Goal: Task Accomplishment & Management: Manage account settings

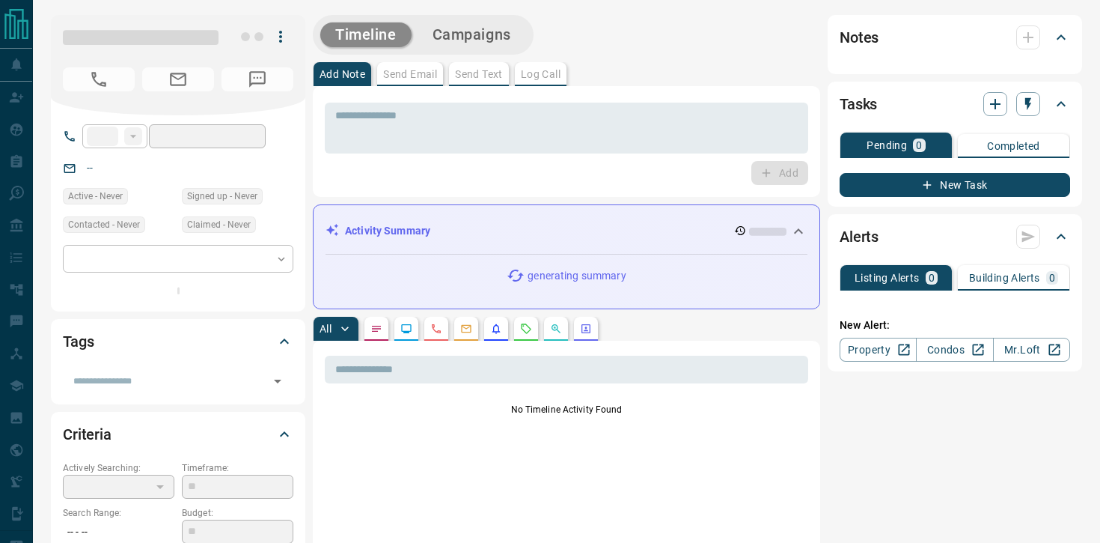
type input "**"
type input "**********"
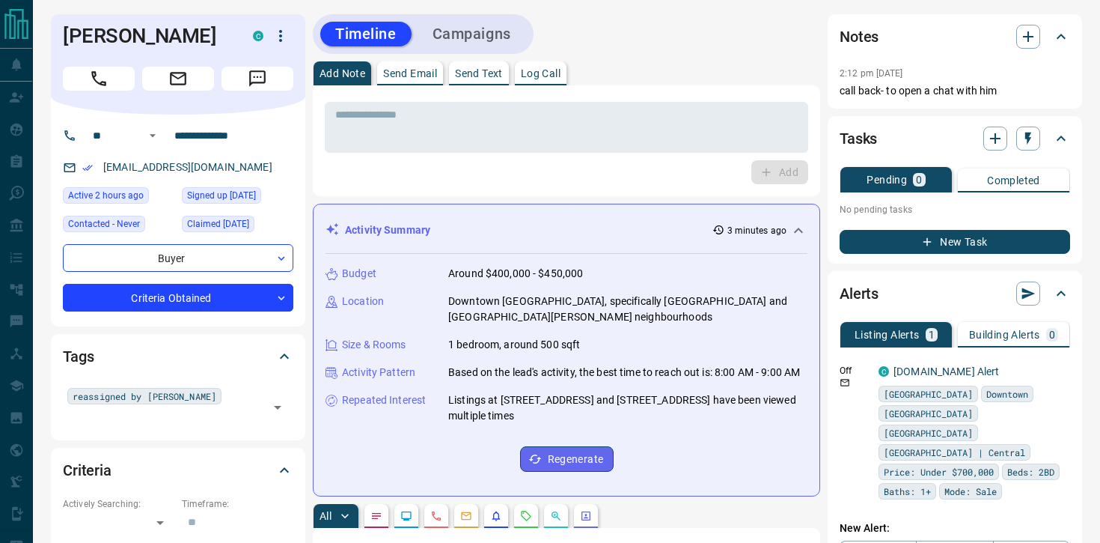
scroll to position [2, 0]
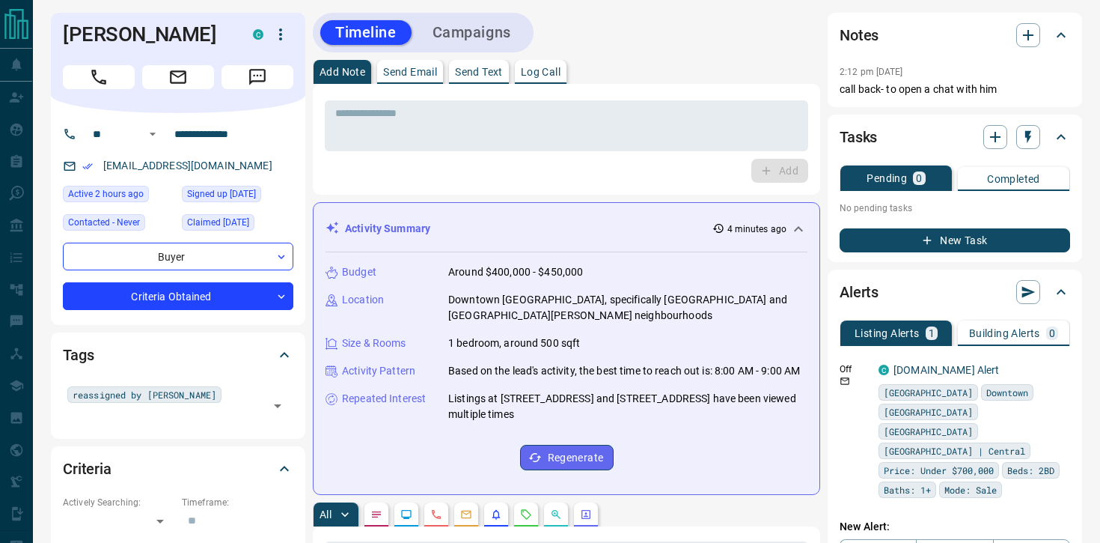
click at [543, 67] on p "Log Call" at bounding box center [541, 72] width 40 height 10
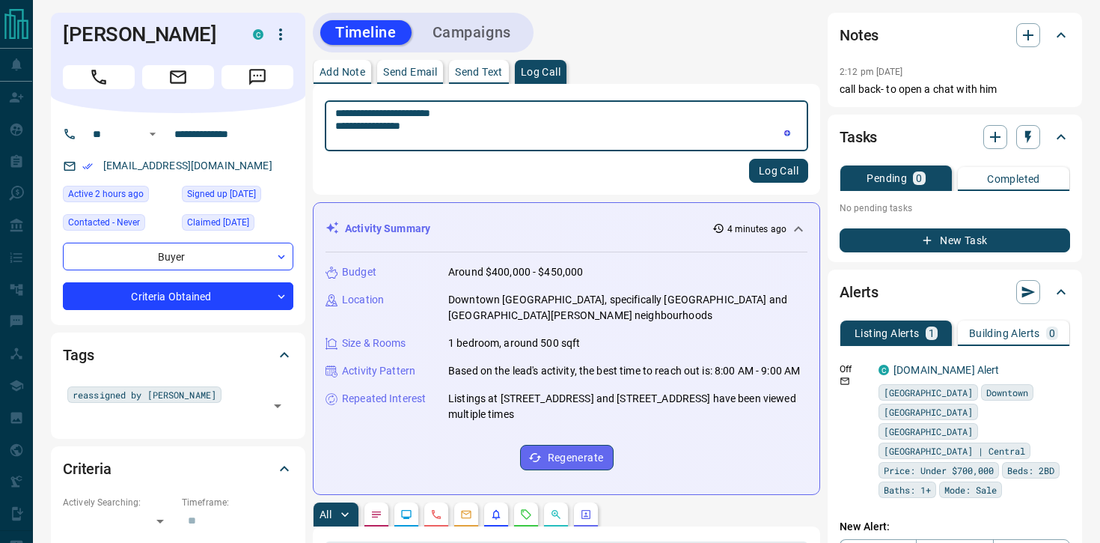
type textarea "**********"
click at [797, 162] on button "Log Call" at bounding box center [778, 171] width 59 height 24
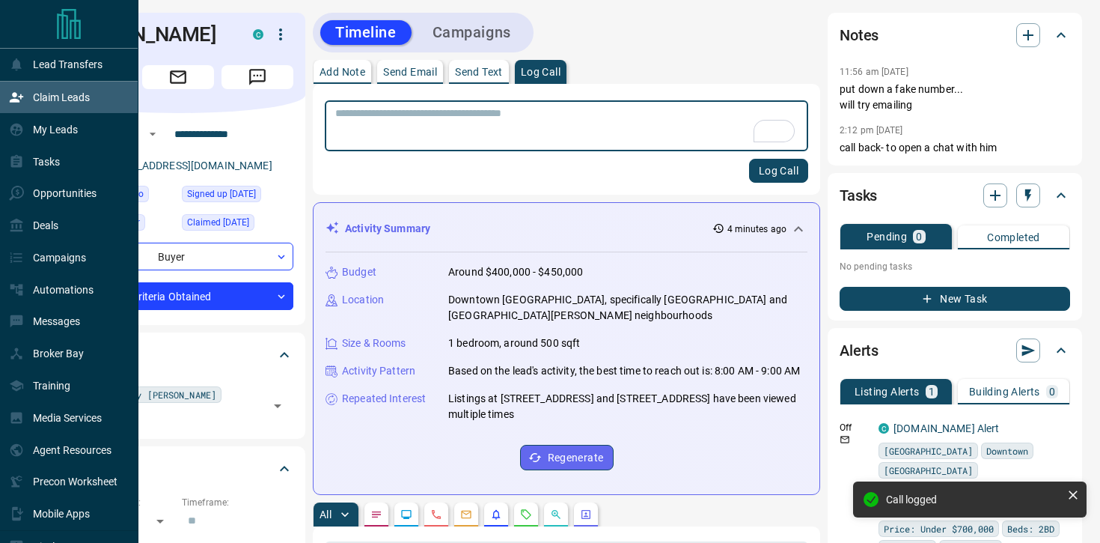
click at [66, 100] on p "Claim Leads" at bounding box center [61, 97] width 57 height 12
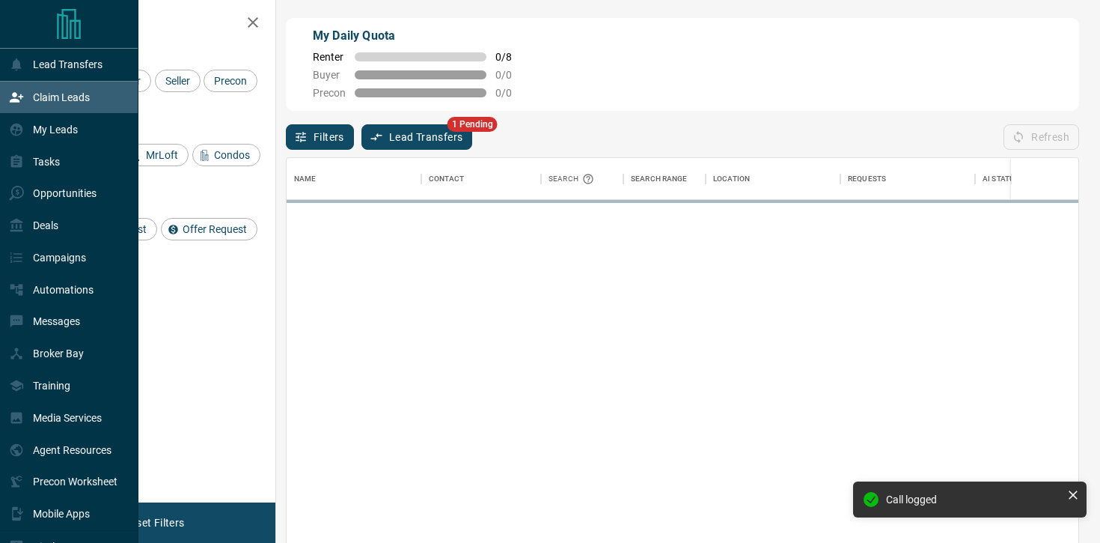
scroll to position [410, 792]
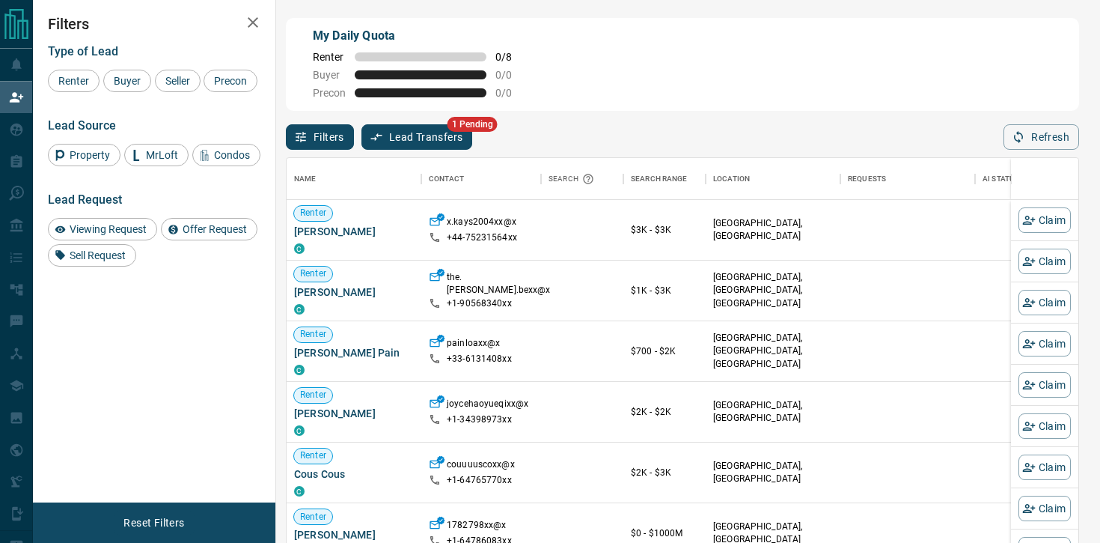
click at [407, 132] on button "Lead Transfers" at bounding box center [417, 136] width 112 height 25
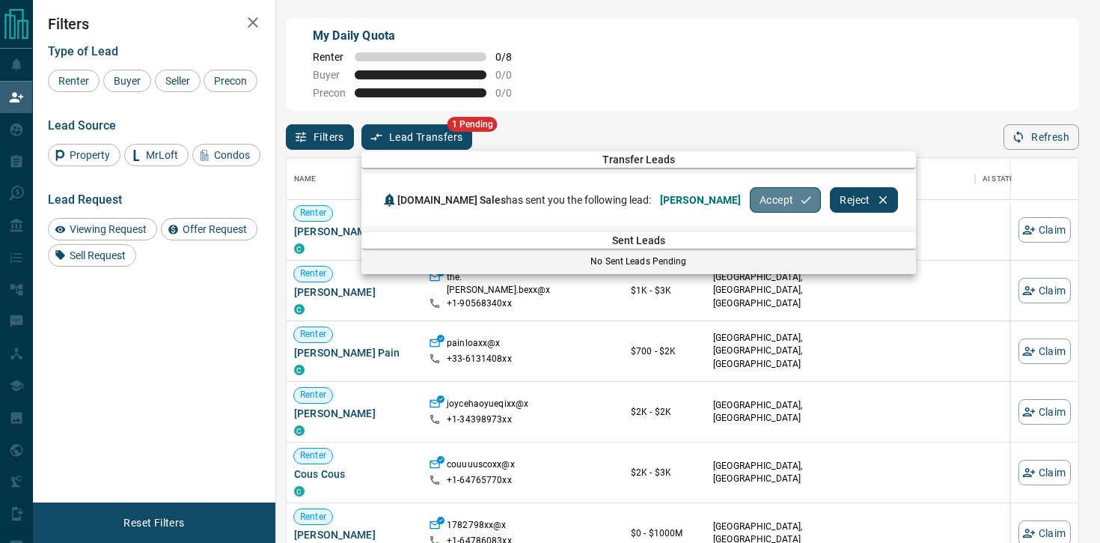
click at [763, 207] on button "Accept" at bounding box center [785, 199] width 71 height 25
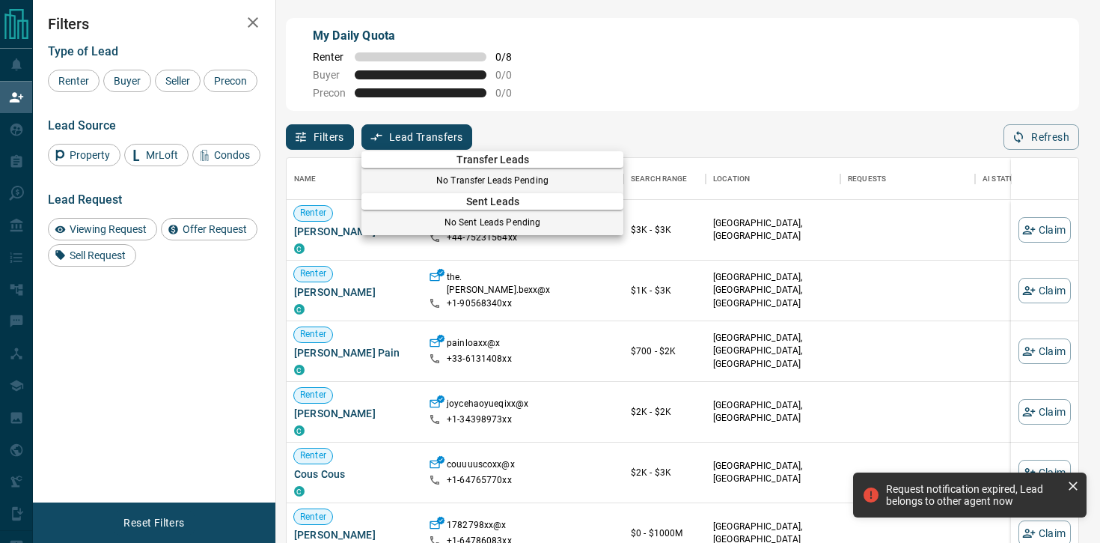
click at [663, 90] on div at bounding box center [550, 271] width 1100 height 543
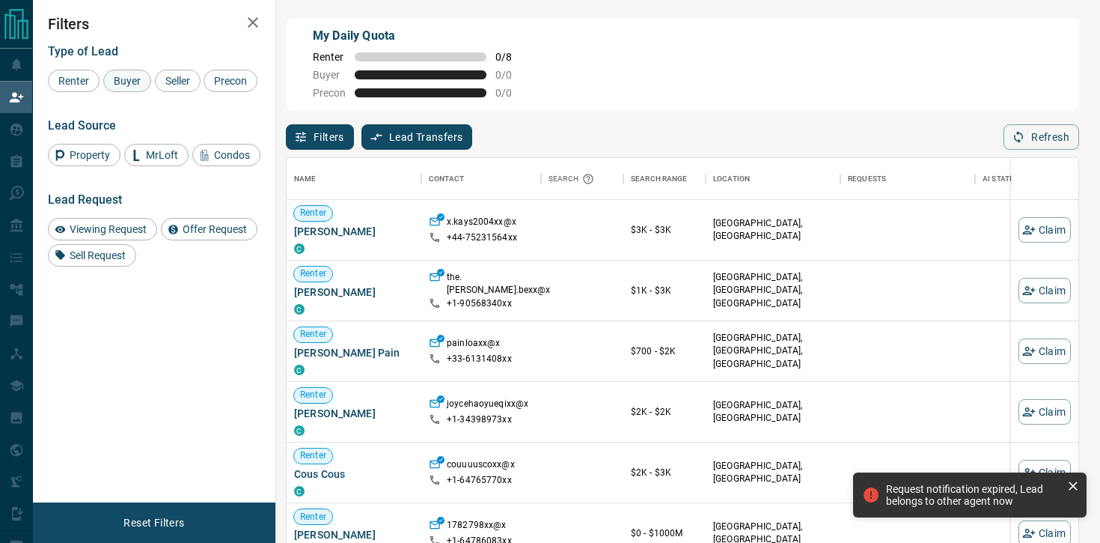
click at [130, 82] on span "Buyer" at bounding box center [127, 81] width 37 height 12
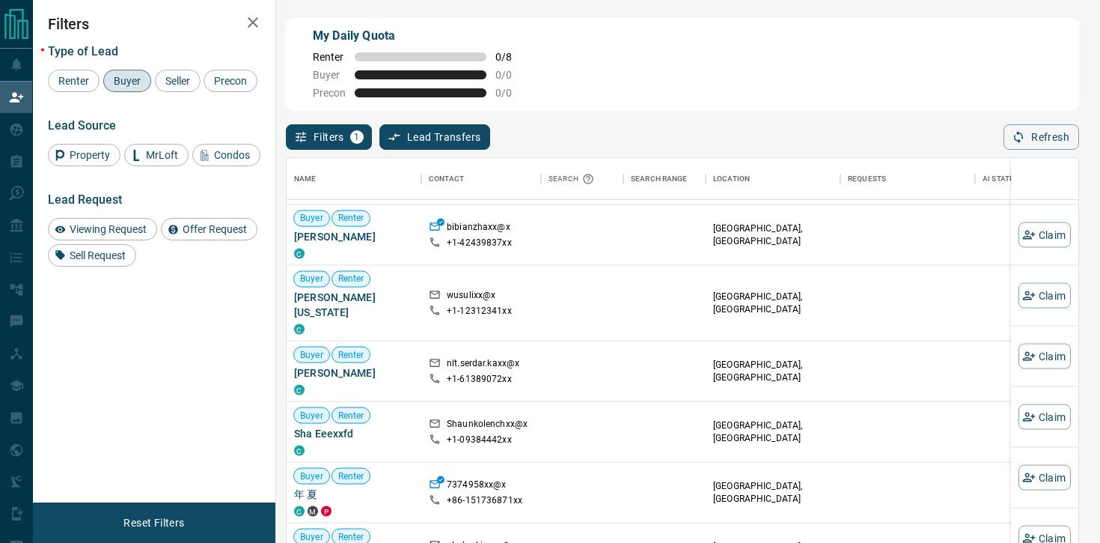
scroll to position [27, 0]
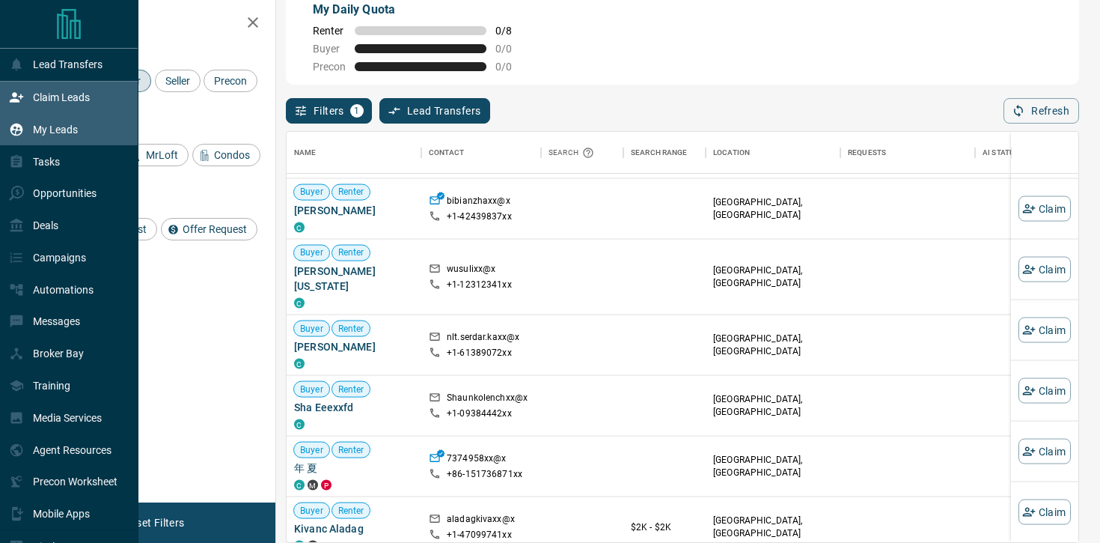
click at [100, 129] on div "My Leads" at bounding box center [69, 129] width 138 height 32
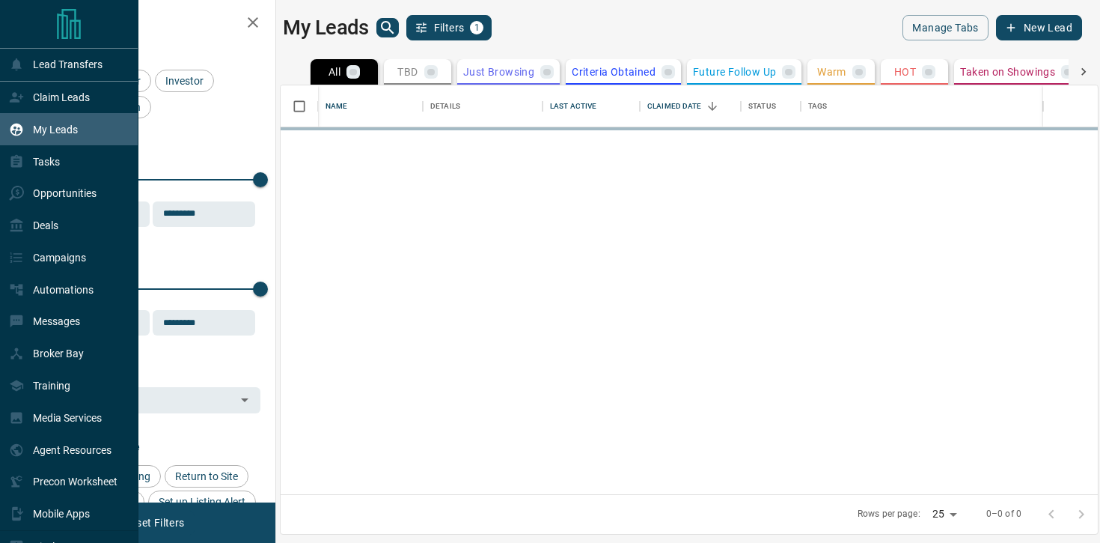
scroll to position [409, 817]
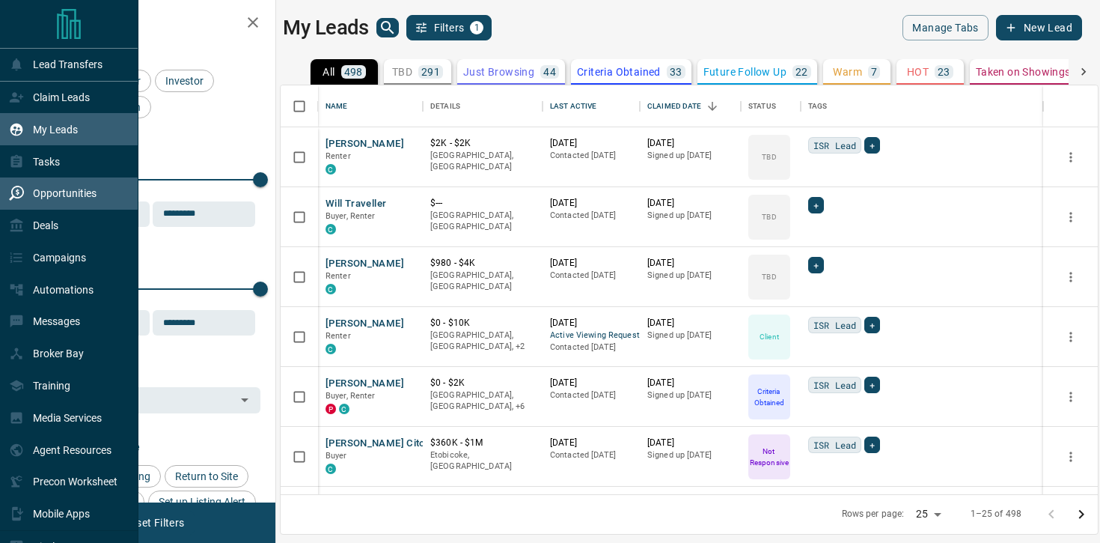
click at [52, 205] on div "Opportunities" at bounding box center [53, 193] width 88 height 25
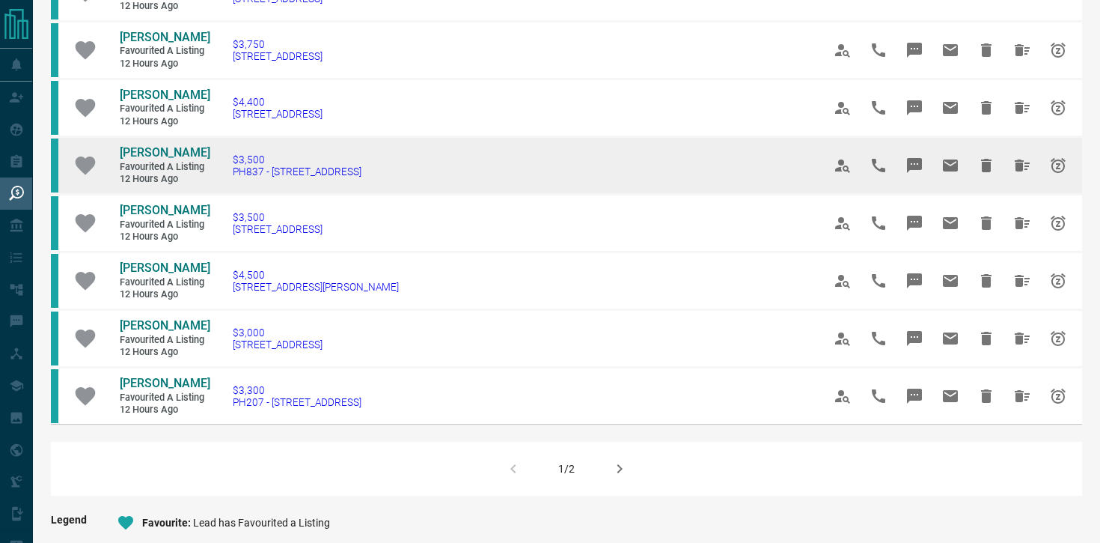
scroll to position [1100, 0]
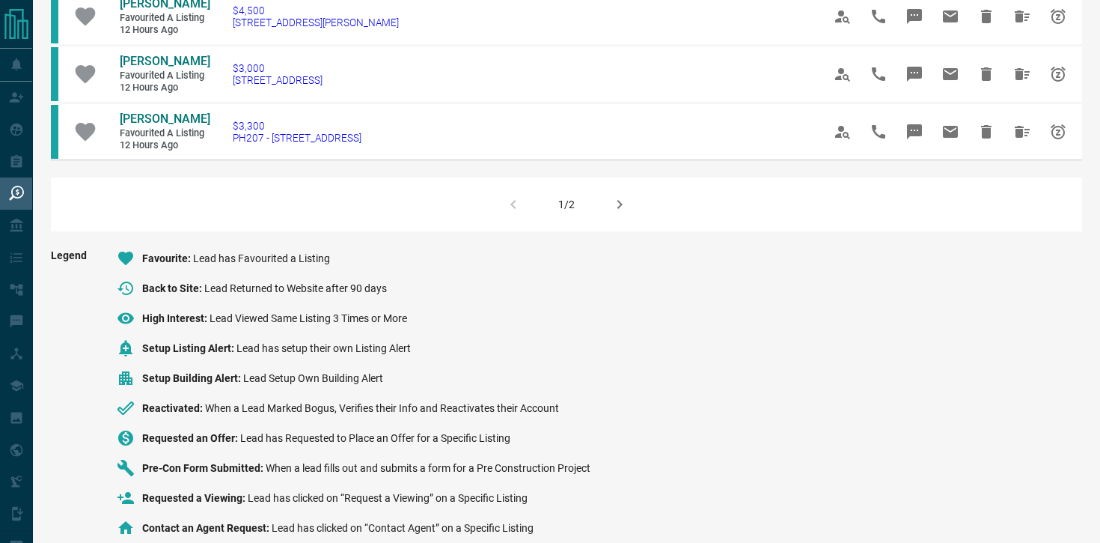
click at [618, 213] on icon "button" at bounding box center [620, 204] width 18 height 18
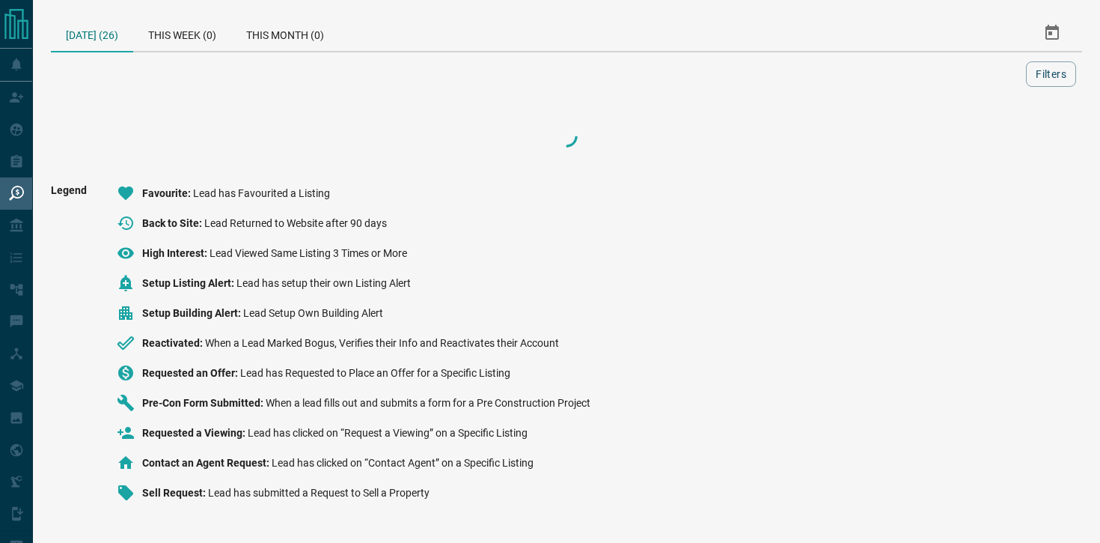
scroll to position [0, 0]
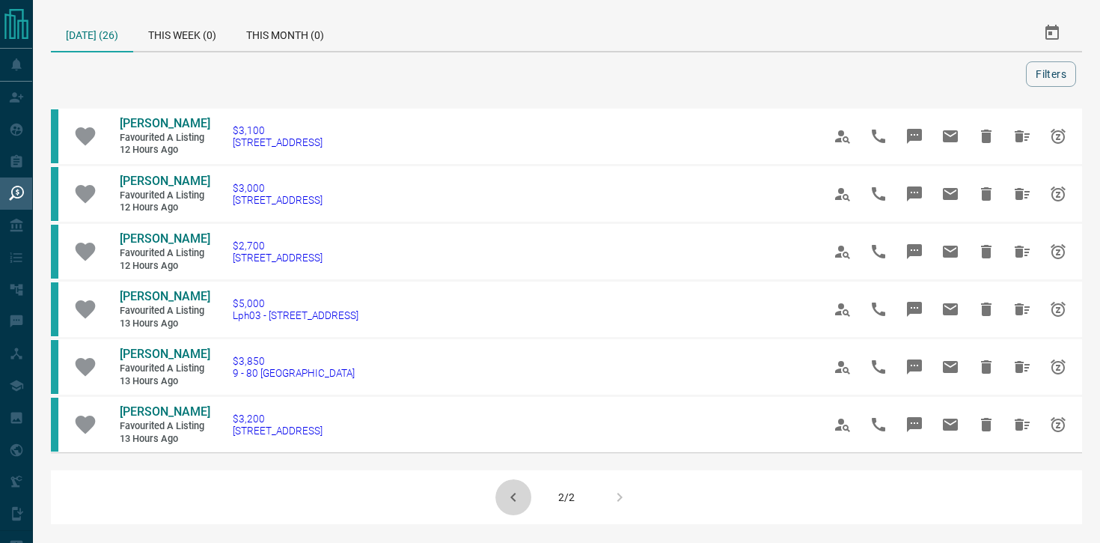
click at [507, 494] on icon "button" at bounding box center [513, 497] width 18 height 18
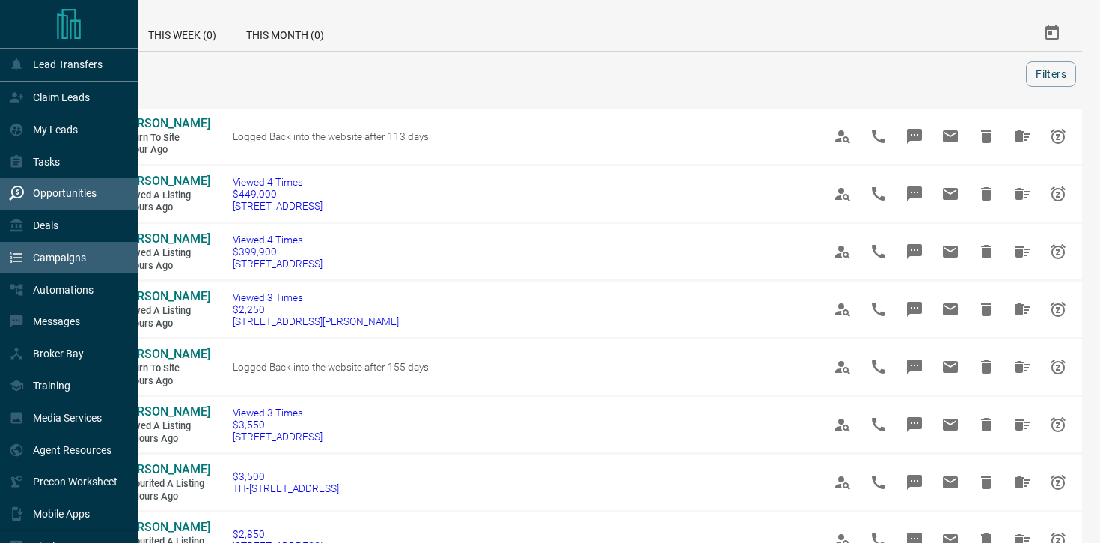
click at [94, 248] on div "Campaigns" at bounding box center [69, 258] width 138 height 32
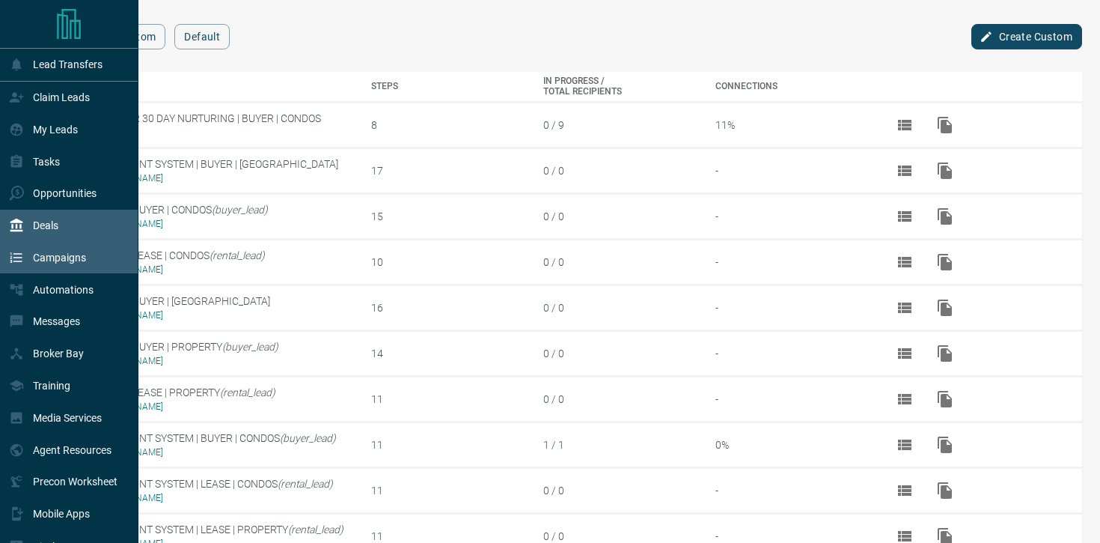
click at [79, 224] on div "Deals" at bounding box center [69, 226] width 138 height 32
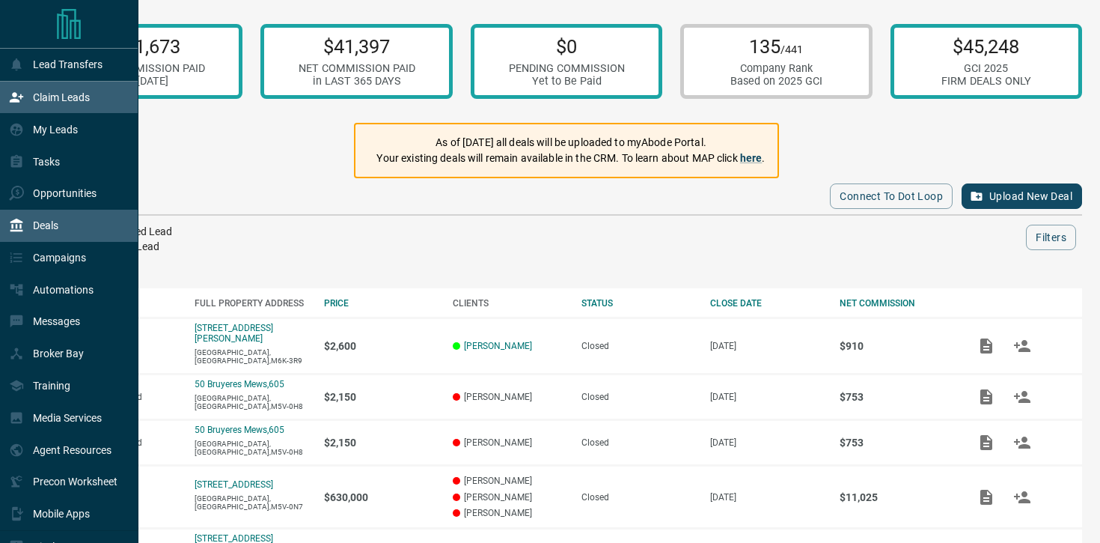
click at [67, 109] on div "Claim Leads" at bounding box center [49, 97] width 81 height 25
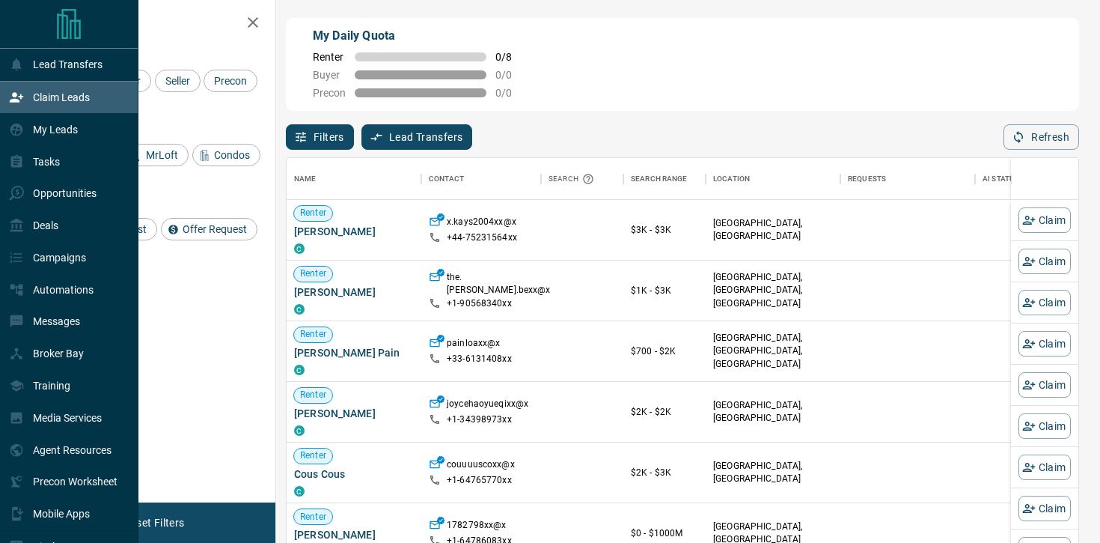
scroll to position [410, 792]
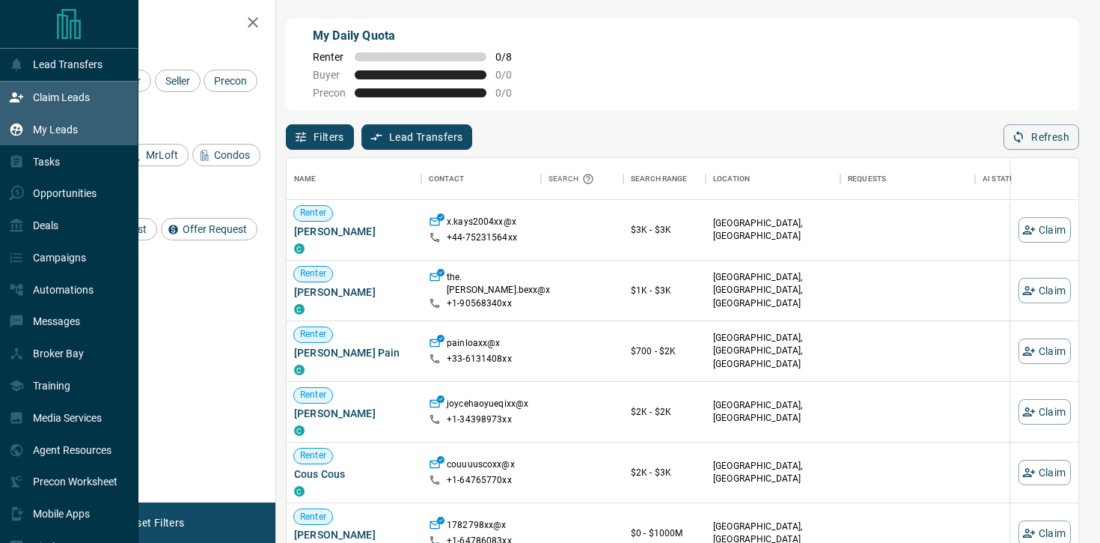
click at [50, 132] on p "My Leads" at bounding box center [55, 129] width 45 height 12
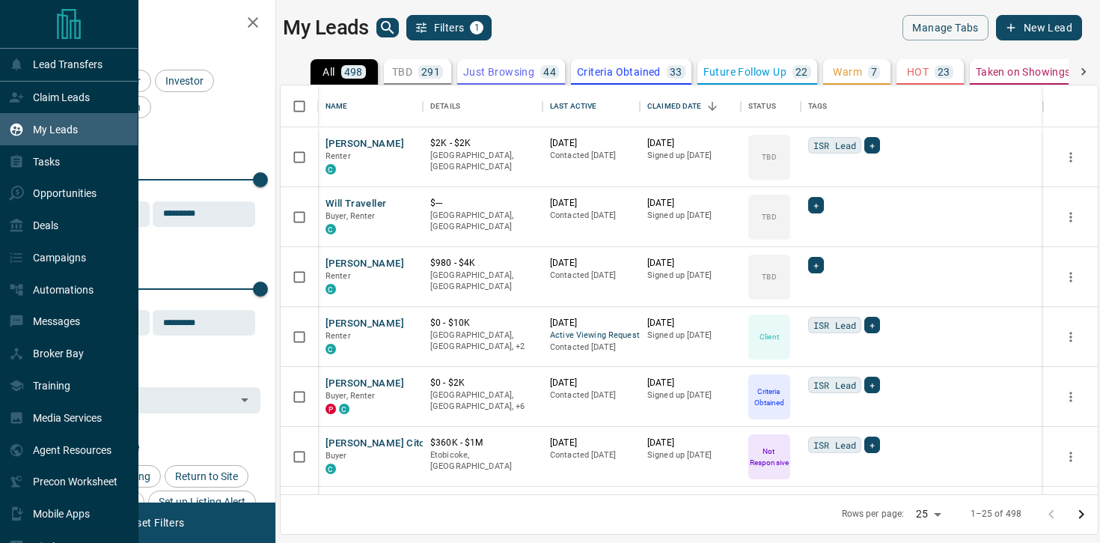
scroll to position [409, 817]
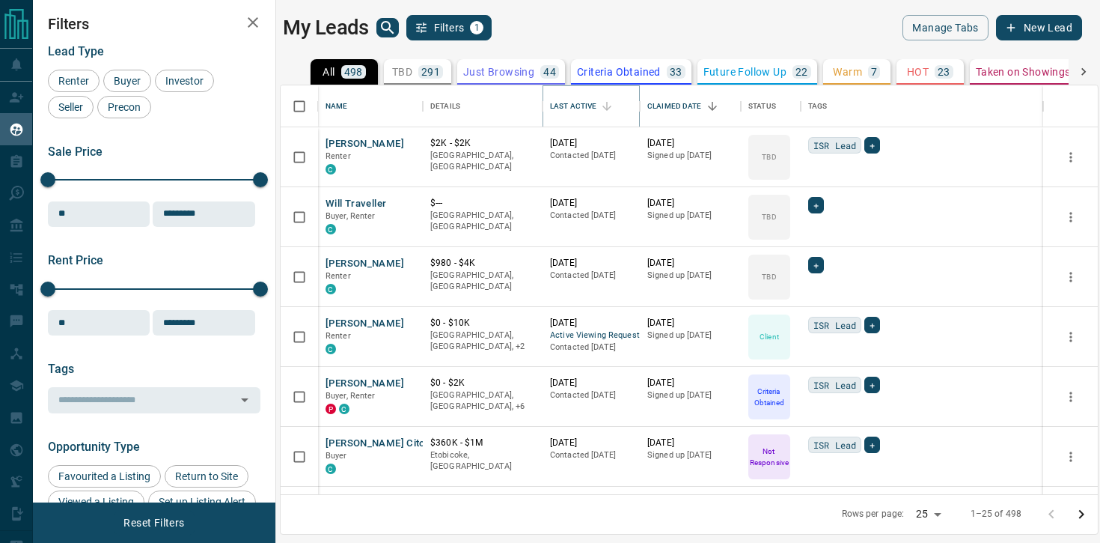
click at [606, 98] on button "Sort" at bounding box center [606, 106] width 21 height 21
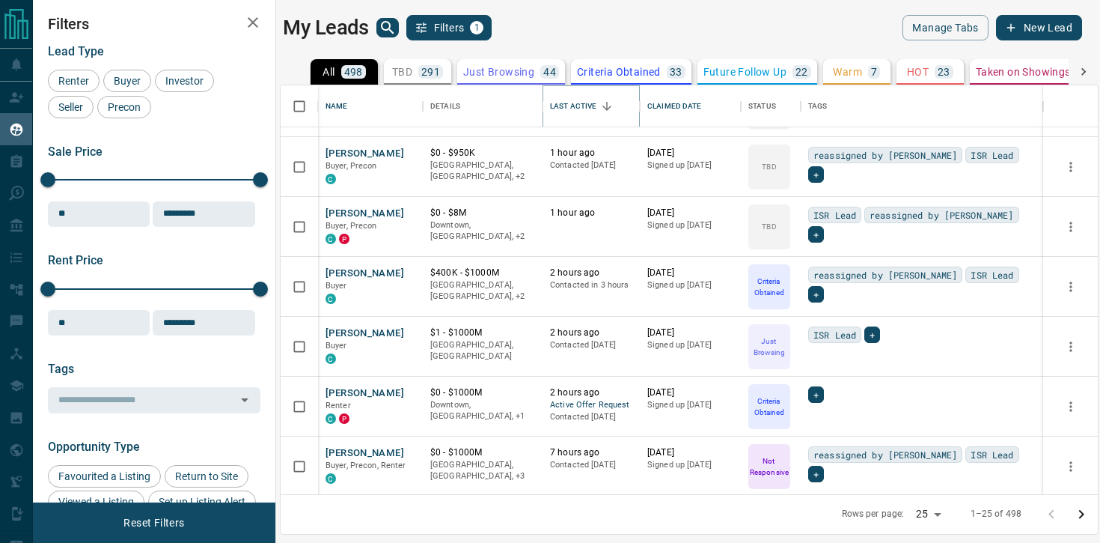
scroll to position [52, 0]
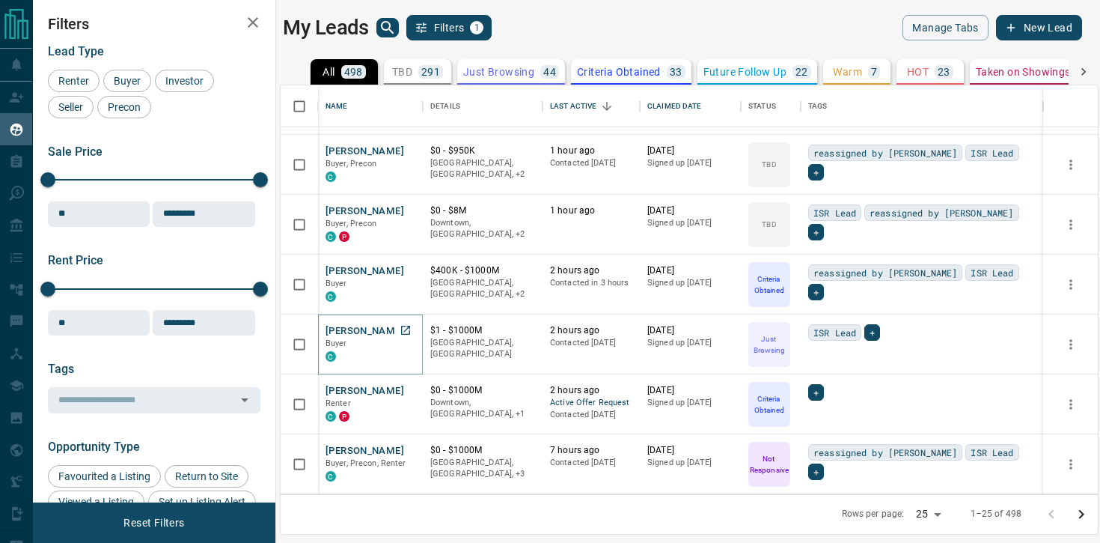
click at [361, 327] on button "[PERSON_NAME]" at bounding box center [365, 331] width 79 height 14
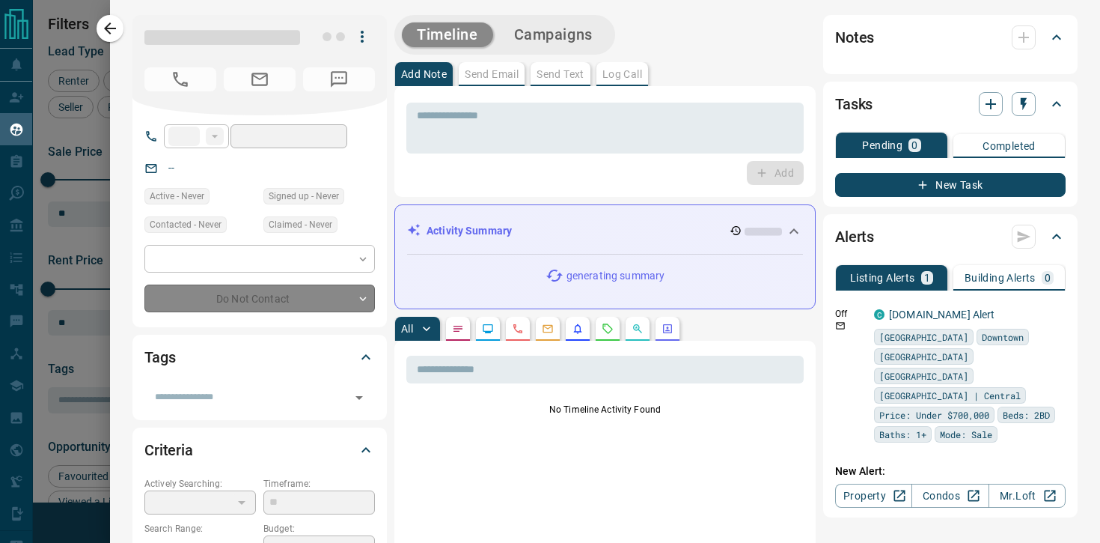
type input "**"
type input "**********"
type input "*"
type input "*******"
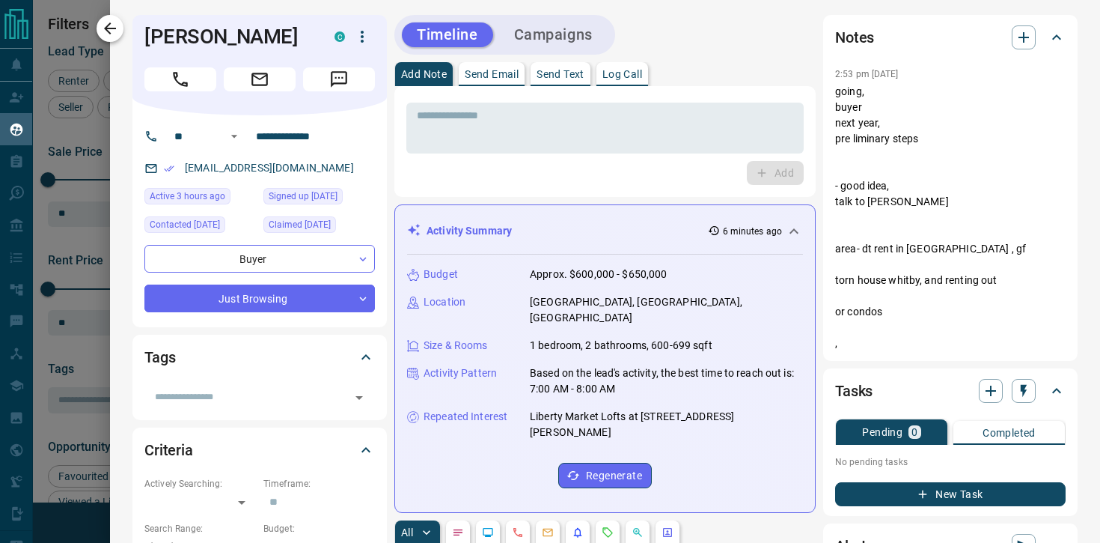
scroll to position [3, 0]
click at [102, 28] on icon "button" at bounding box center [110, 28] width 18 height 18
